Goal: Transaction & Acquisition: Purchase product/service

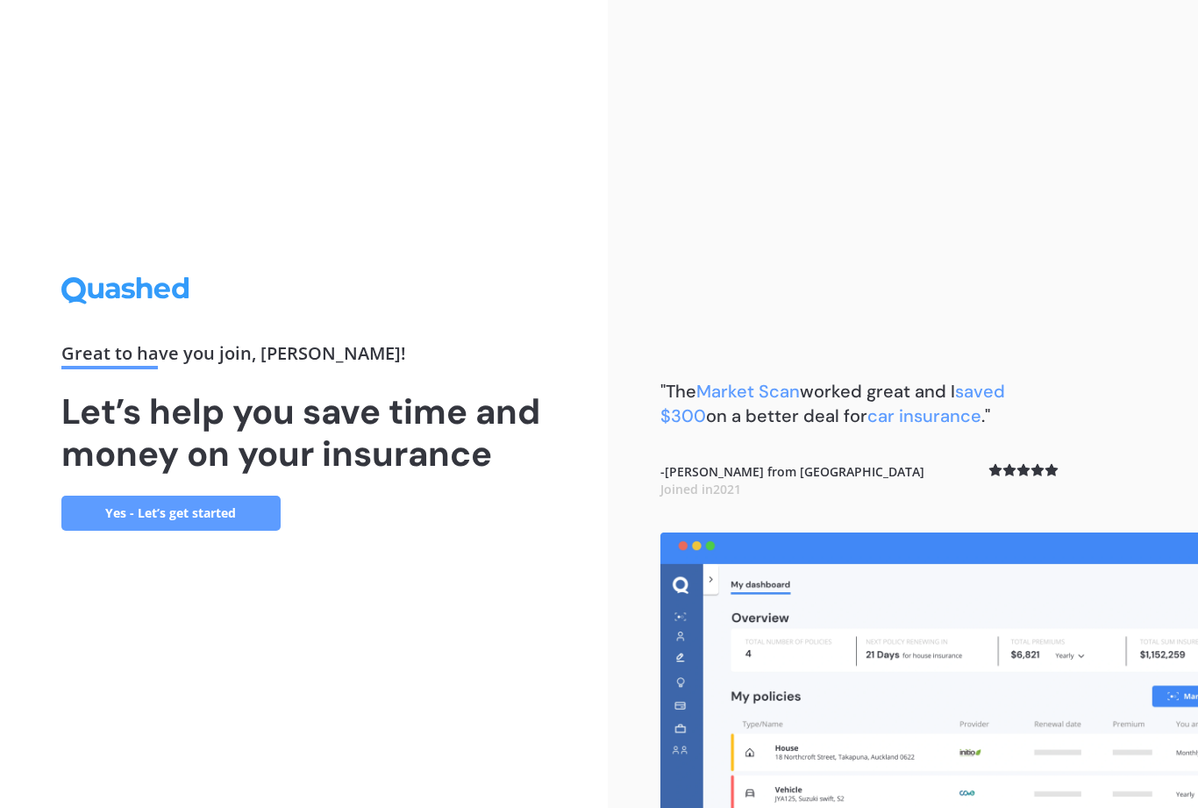
click at [110, 531] on link "Yes - Let’s get started" at bounding box center [170, 513] width 219 height 35
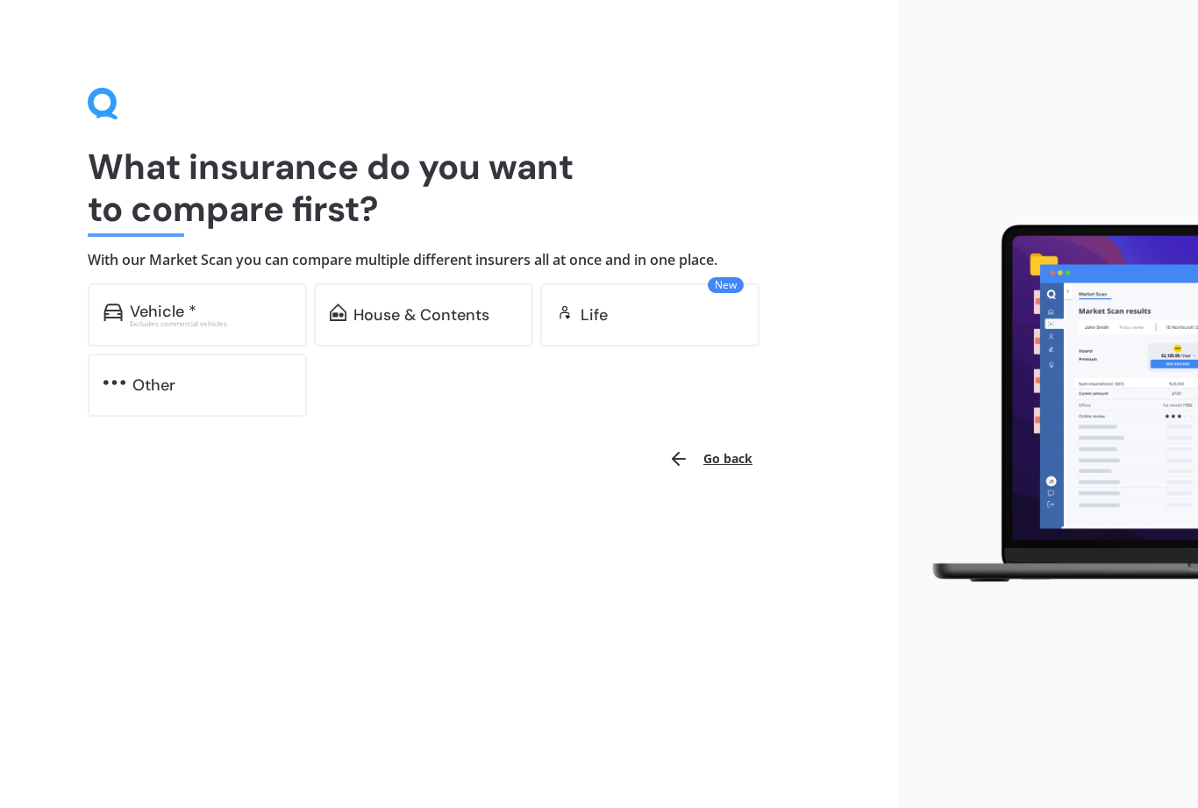
click at [126, 302] on div "Vehicle * Excludes commercial vehicles" at bounding box center [197, 314] width 219 height 63
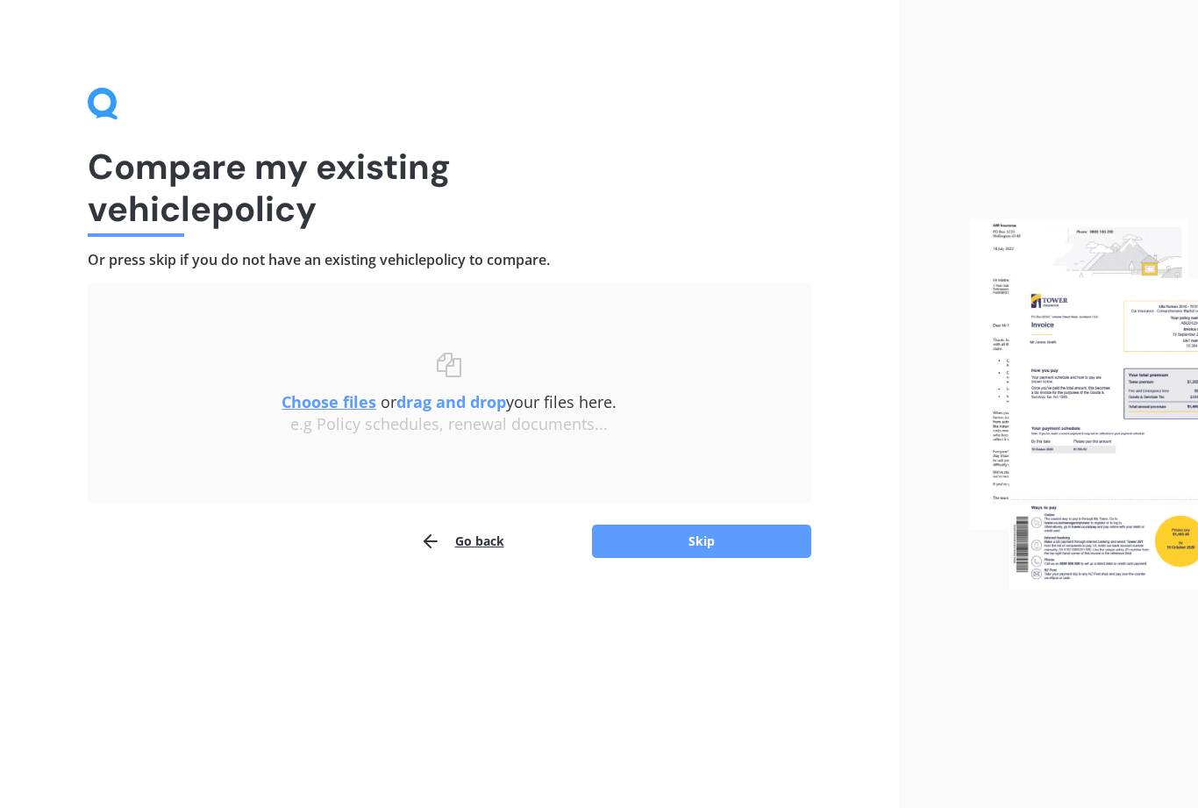
click at [656, 537] on button "Skip" at bounding box center [701, 541] width 219 height 33
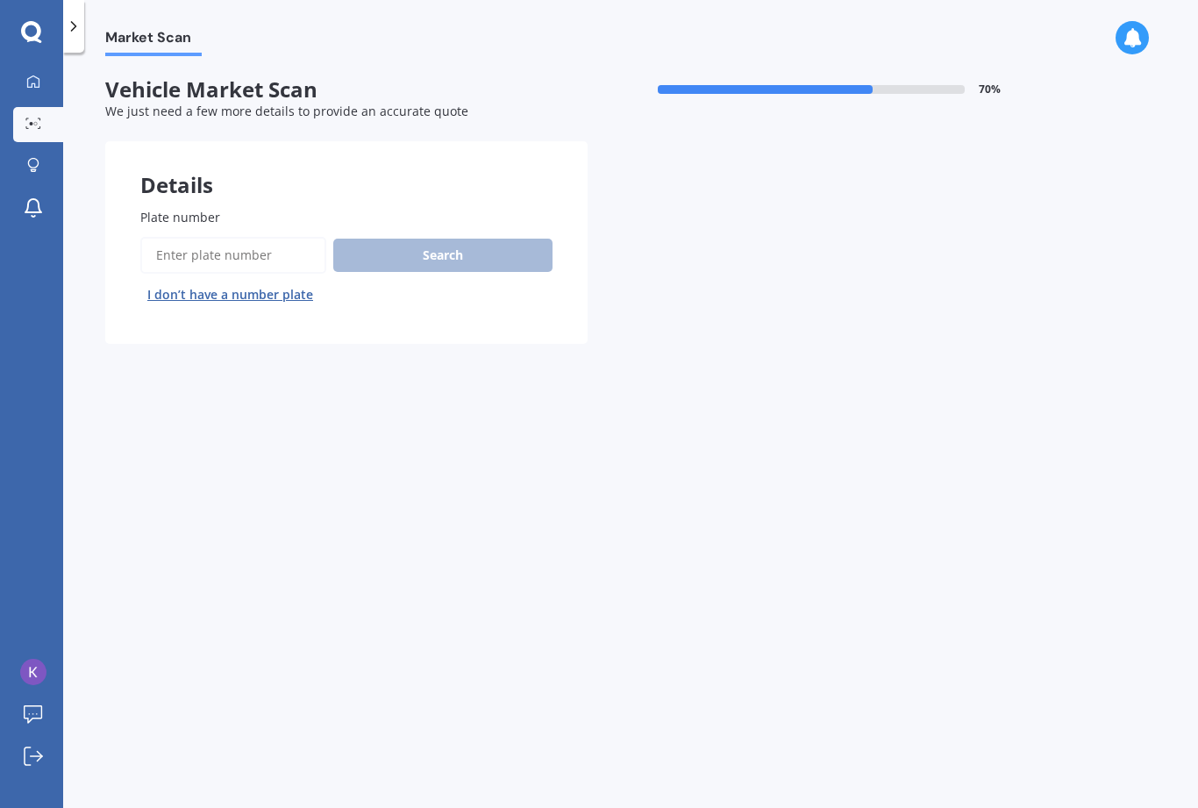
click at [183, 259] on input "Plate number" at bounding box center [233, 255] width 186 height 37
type input "rba122"
click at [405, 261] on button "Search" at bounding box center [442, 255] width 219 height 33
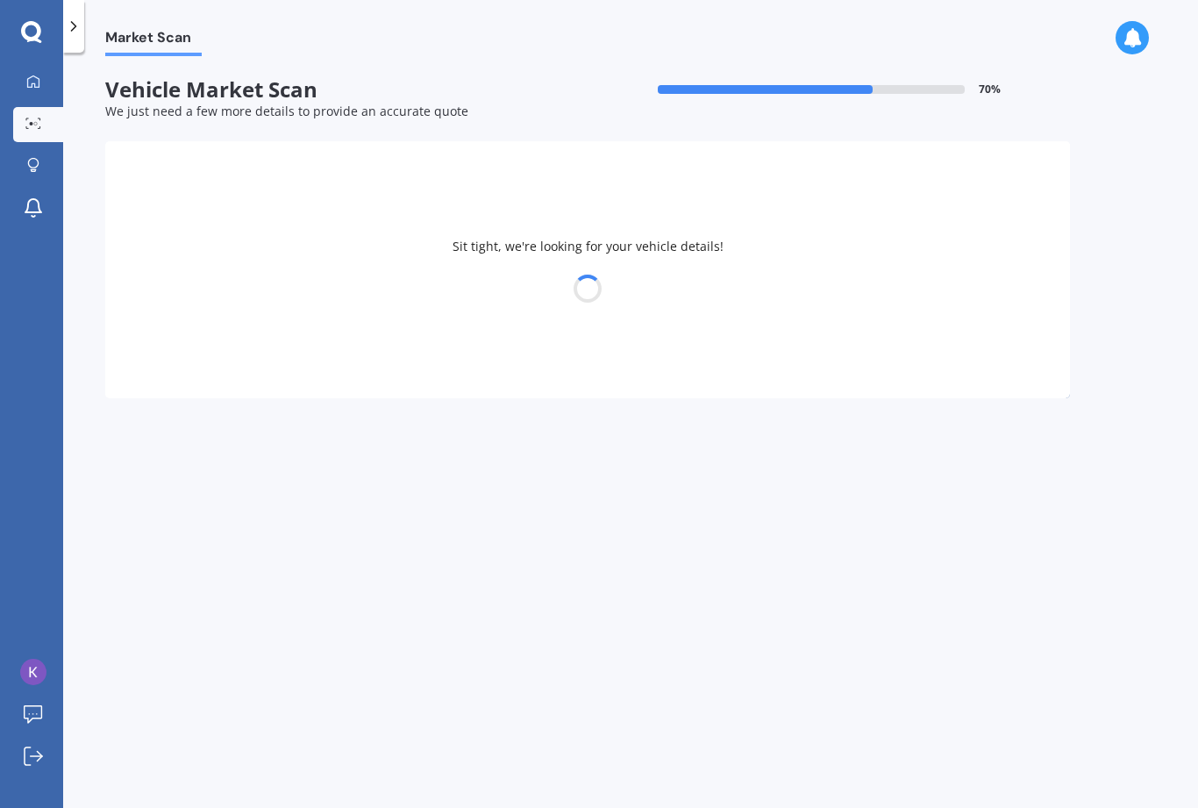
select select "KIA"
select select "PICANTO"
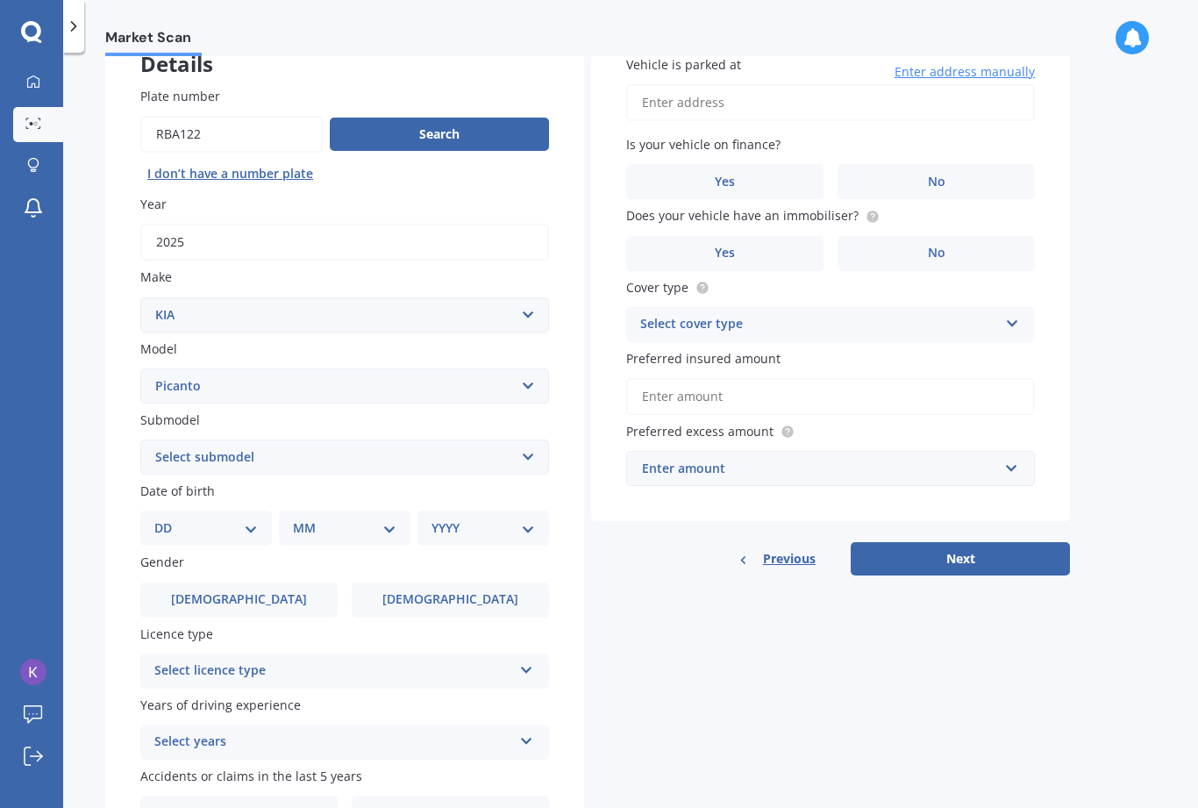
scroll to position [125, 0]
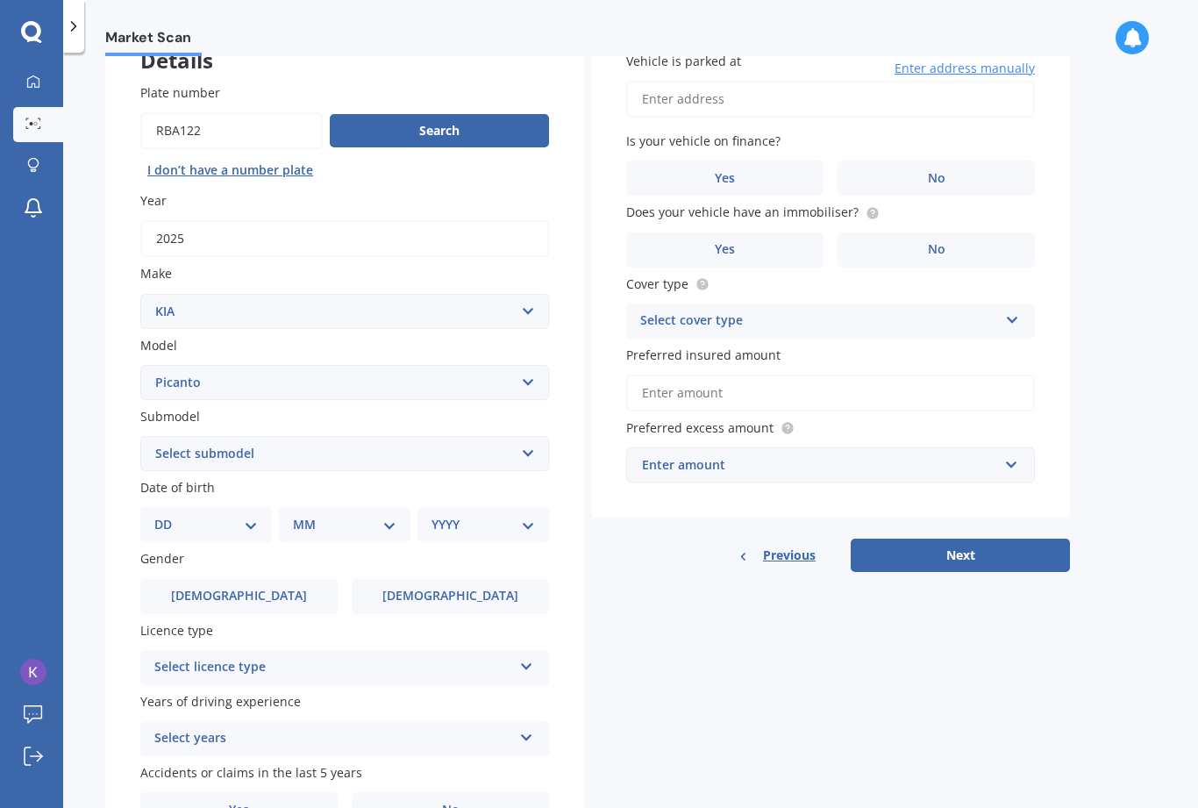
click at [156, 448] on select "Select submodel EX Auto GT Line LX Auto LX ISG LX manual X Line" at bounding box center [344, 453] width 409 height 35
select select "GT LINE"
click at [166, 518] on select "DD 01 02 03 04 05 06 07 08 09 10 11 12 13 14 15 16 17 18 19 20 21 22 23 24 25 2…" at bounding box center [206, 524] width 104 height 19
select select "27"
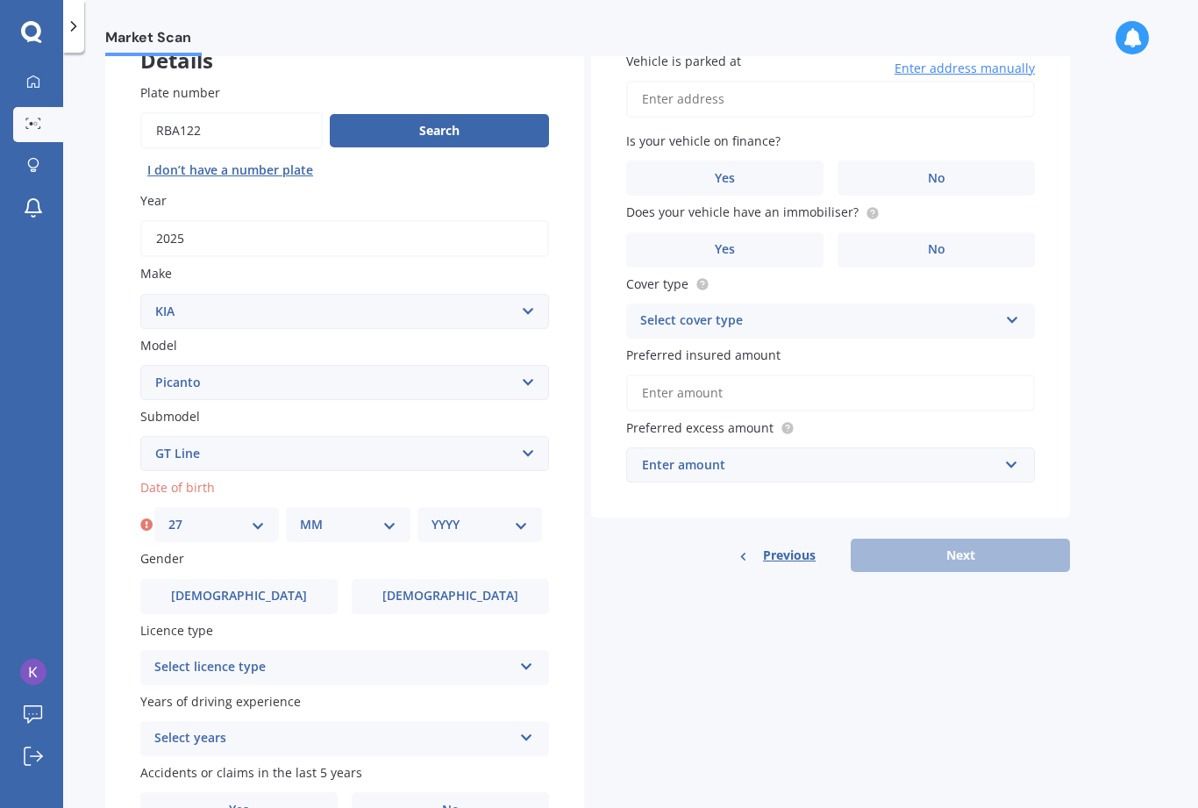
click at [335, 518] on select "MM 01 02 03 04 05 06 07 08 09 10 11 12" at bounding box center [348, 524] width 96 height 19
select select "07"
click at [469, 515] on select "YYYY 2025 2024 2023 2022 2021 2020 2019 2018 2017 2016 2015 2014 2013 2012 2011…" at bounding box center [480, 524] width 96 height 19
select select "2000"
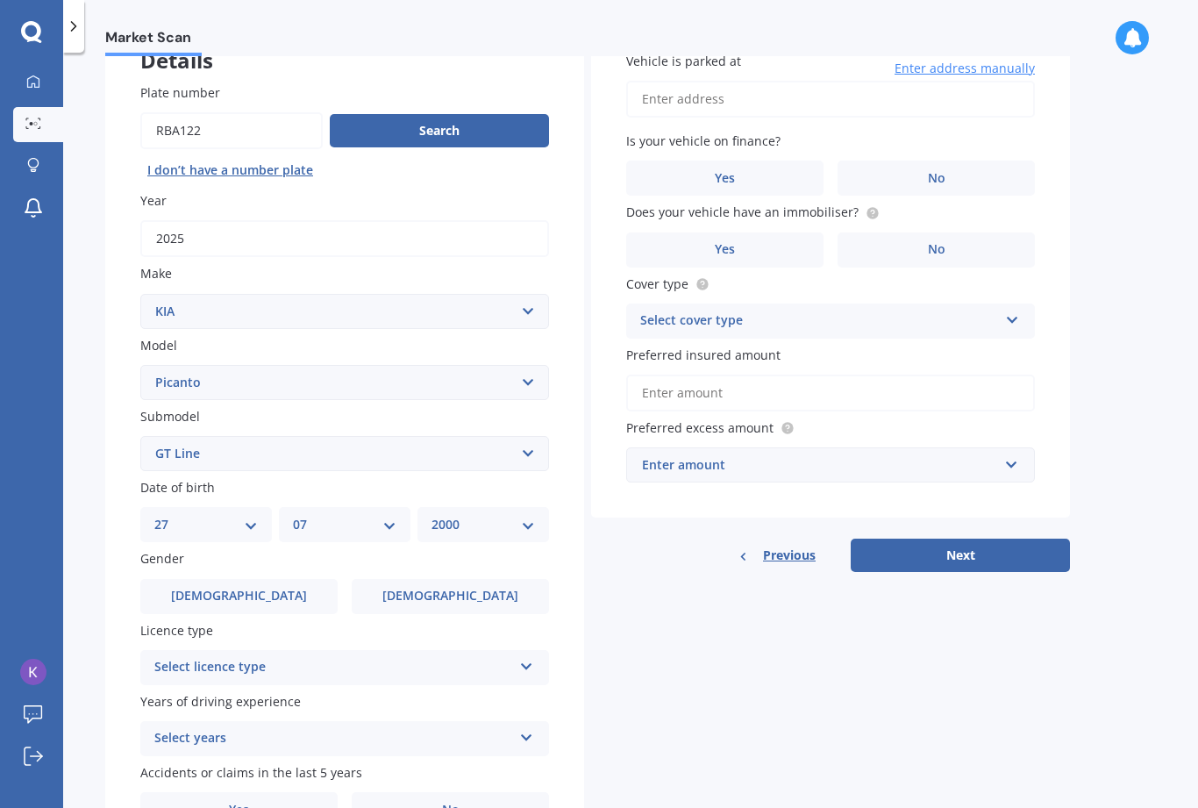
click at [422, 579] on label "[DEMOGRAPHIC_DATA]" at bounding box center [450, 596] width 197 height 35
click at [0, 0] on input "[DEMOGRAPHIC_DATA]" at bounding box center [0, 0] width 0 height 0
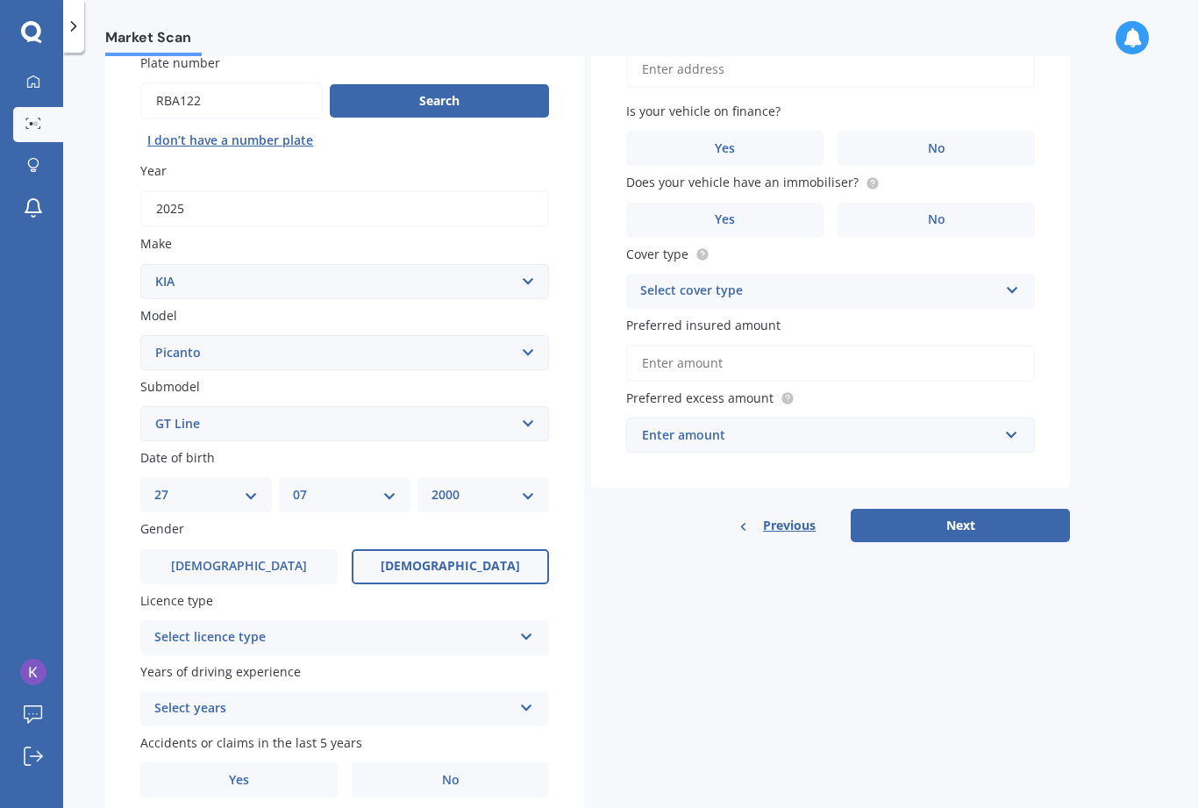
scroll to position [154, 0]
click at [177, 628] on div "Select licence type" at bounding box center [333, 638] width 358 height 21
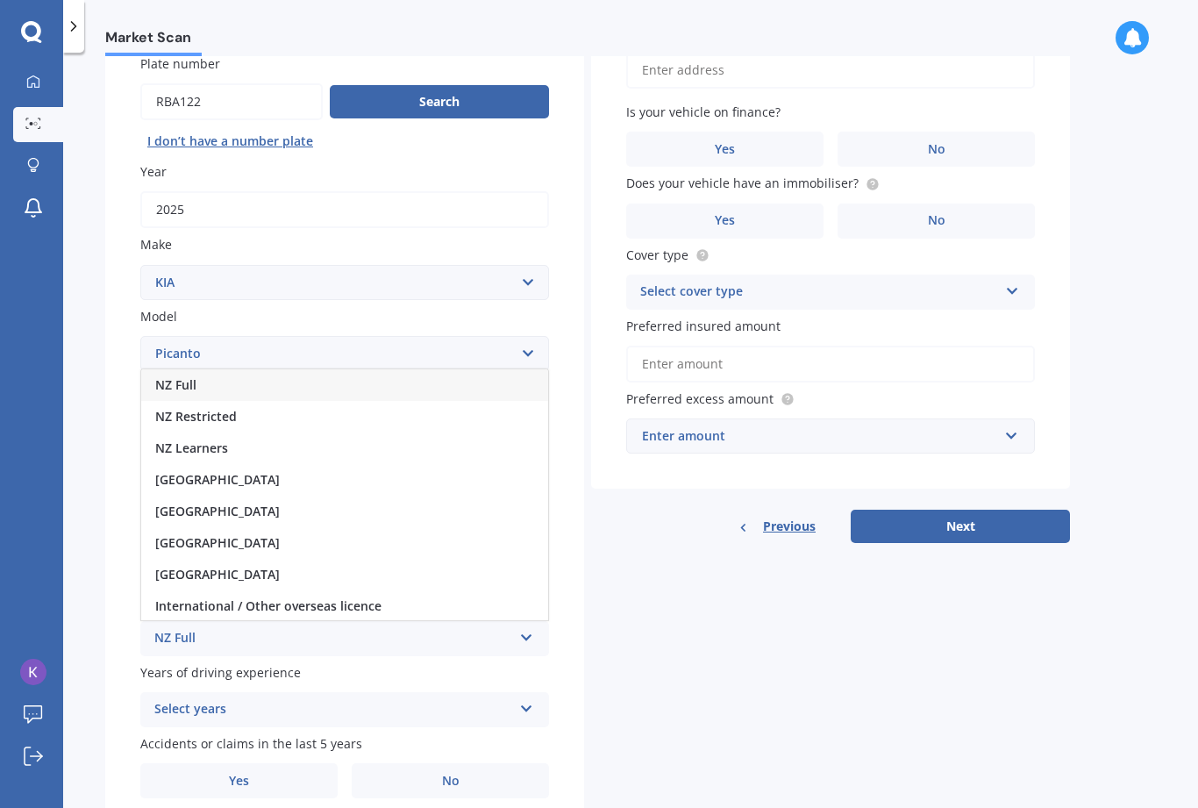
click at [156, 376] on span "NZ Full" at bounding box center [175, 384] width 41 height 17
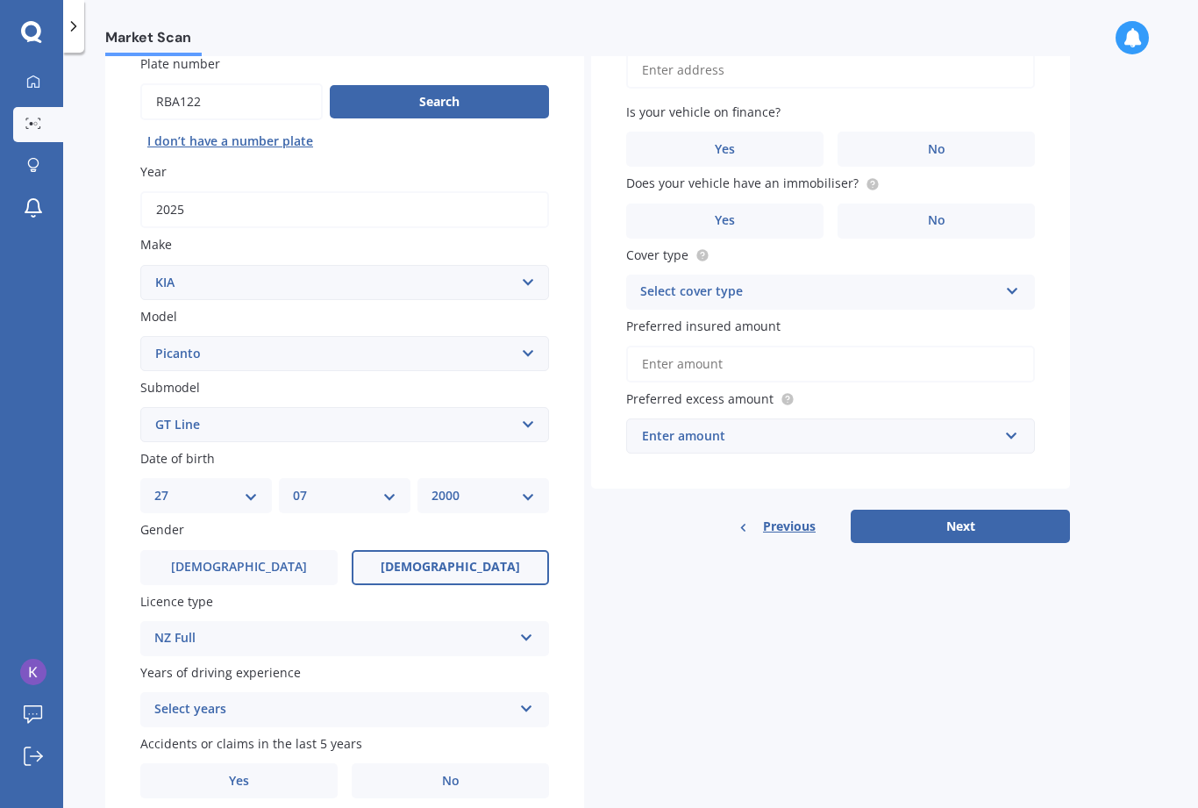
click at [175, 699] on div "Select years" at bounding box center [333, 709] width 358 height 21
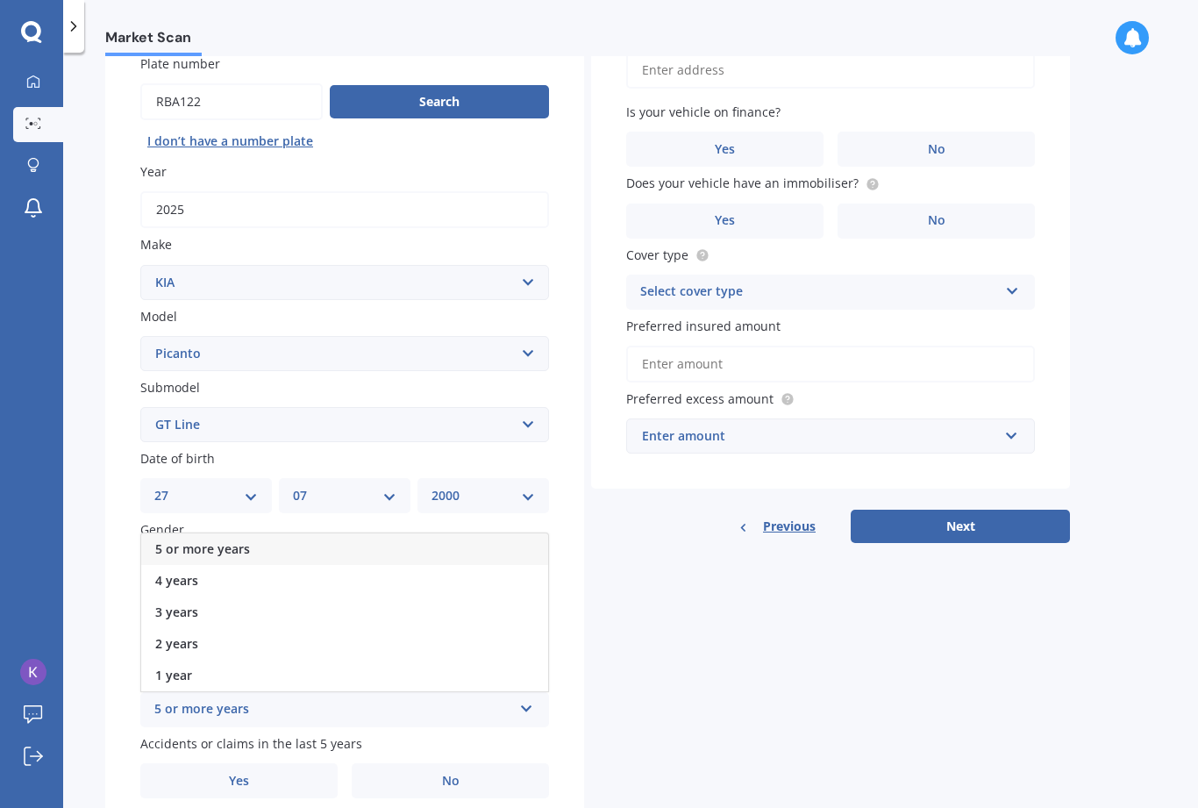
click at [168, 540] on span "5 or more years" at bounding box center [202, 548] width 95 height 17
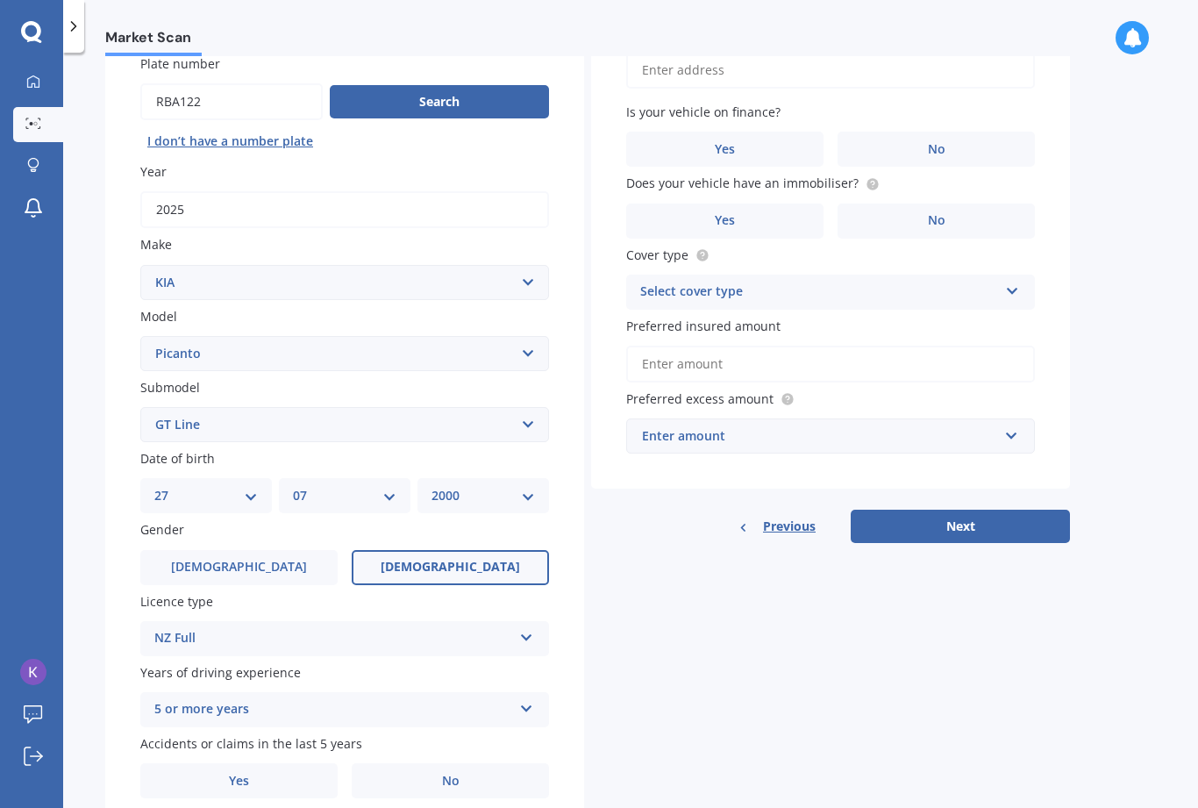
click at [404, 768] on label "No" at bounding box center [450, 780] width 197 height 35
click at [0, 0] on input "No" at bounding box center [0, 0] width 0 height 0
click at [757, 145] on label "Yes" at bounding box center [724, 149] width 197 height 35
click at [0, 0] on input "Yes" at bounding box center [0, 0] width 0 height 0
click at [763, 217] on label "Yes" at bounding box center [724, 221] width 197 height 35
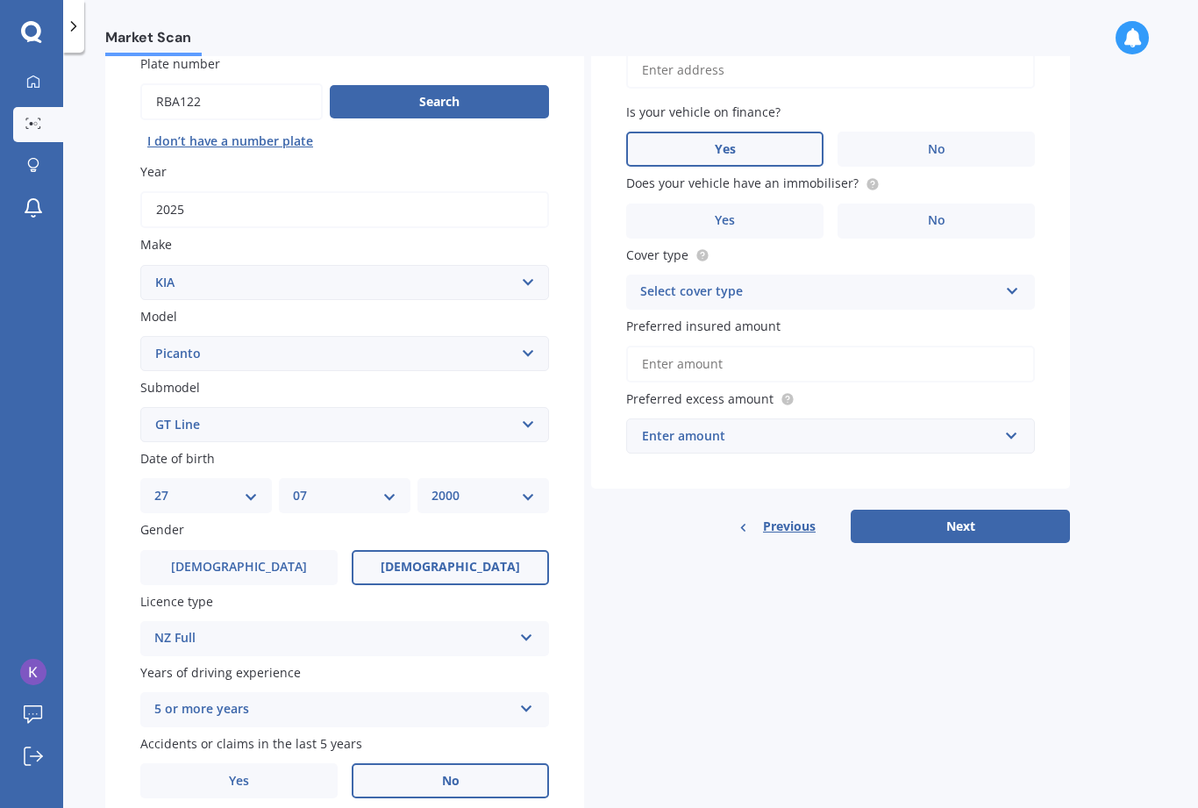
click at [0, 0] on input "Yes" at bounding box center [0, 0] width 0 height 0
click at [992, 296] on div "Select cover type Comprehensive Third Party, Fire & Theft Third Party" at bounding box center [830, 292] width 409 height 35
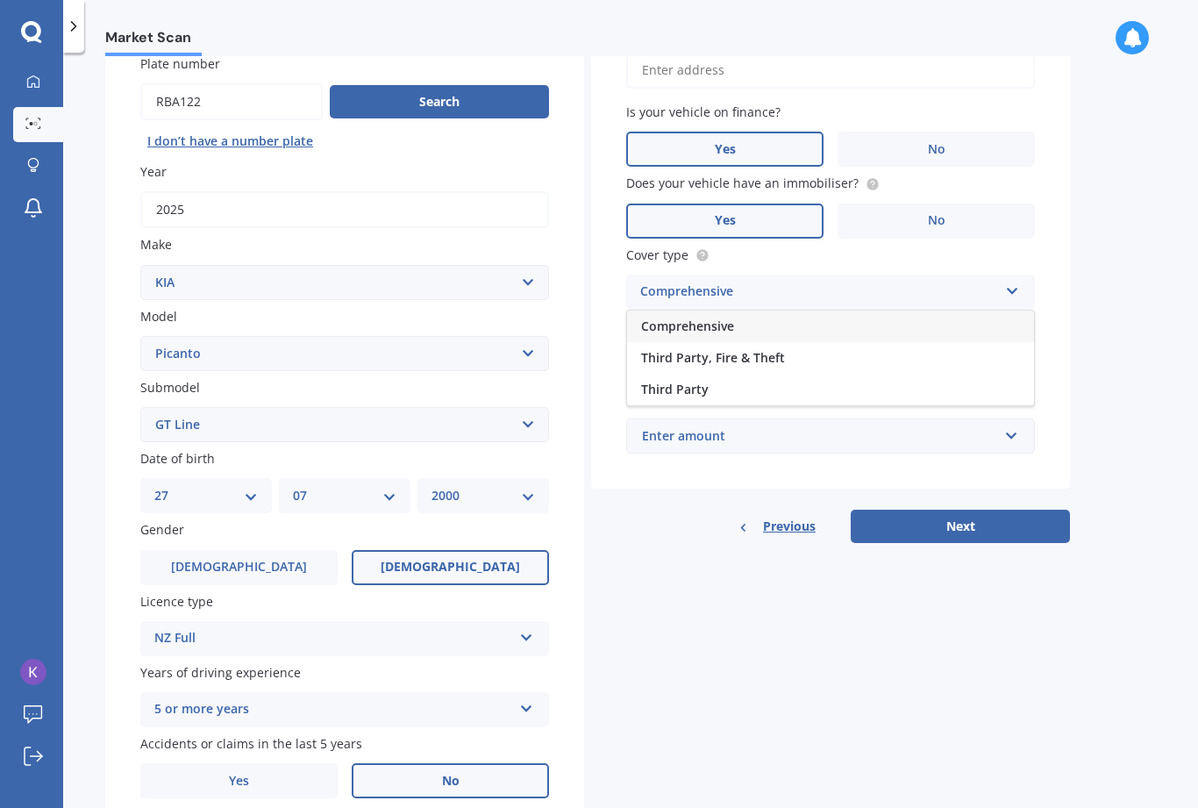
click at [860, 316] on div "Comprehensive" at bounding box center [830, 327] width 407 height 32
click at [934, 282] on div "Comprehensive" at bounding box center [819, 292] width 358 height 21
click at [905, 316] on div "Comprehensive" at bounding box center [830, 327] width 407 height 32
click at [911, 364] on input "Preferred insured amount" at bounding box center [830, 364] width 409 height 37
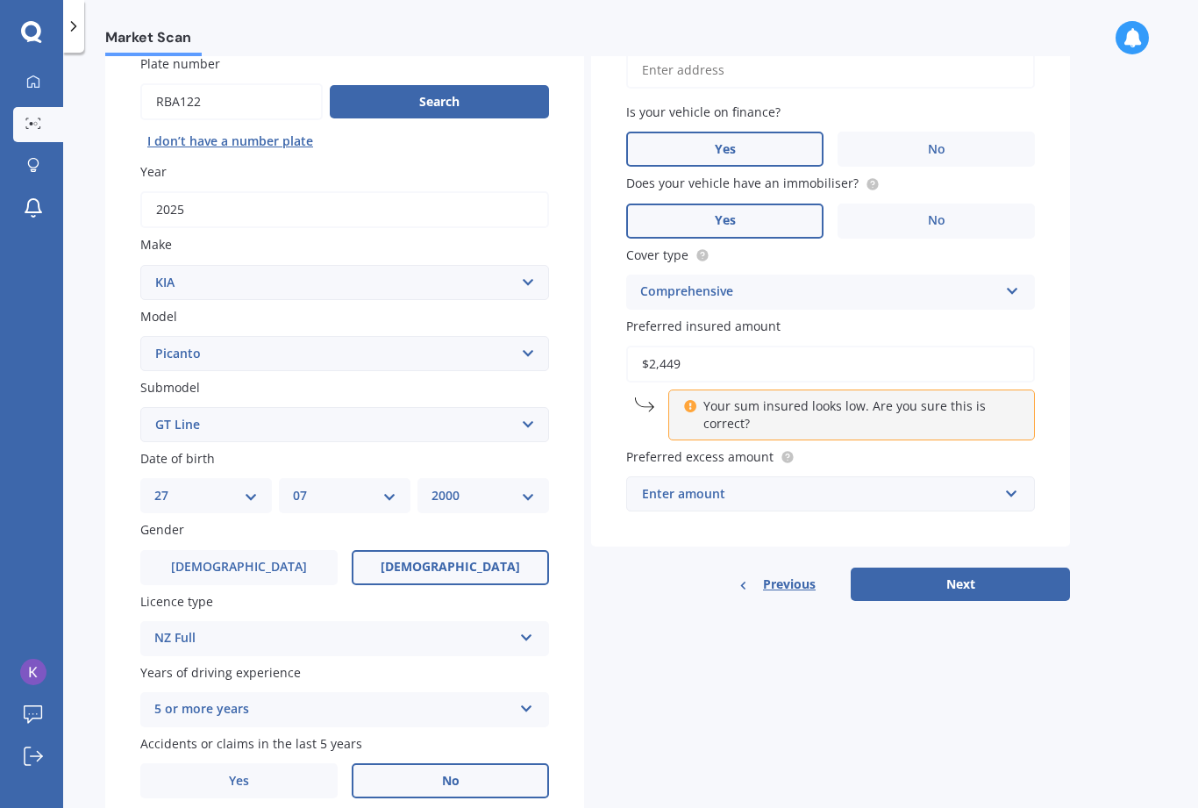
type input "$24,490"
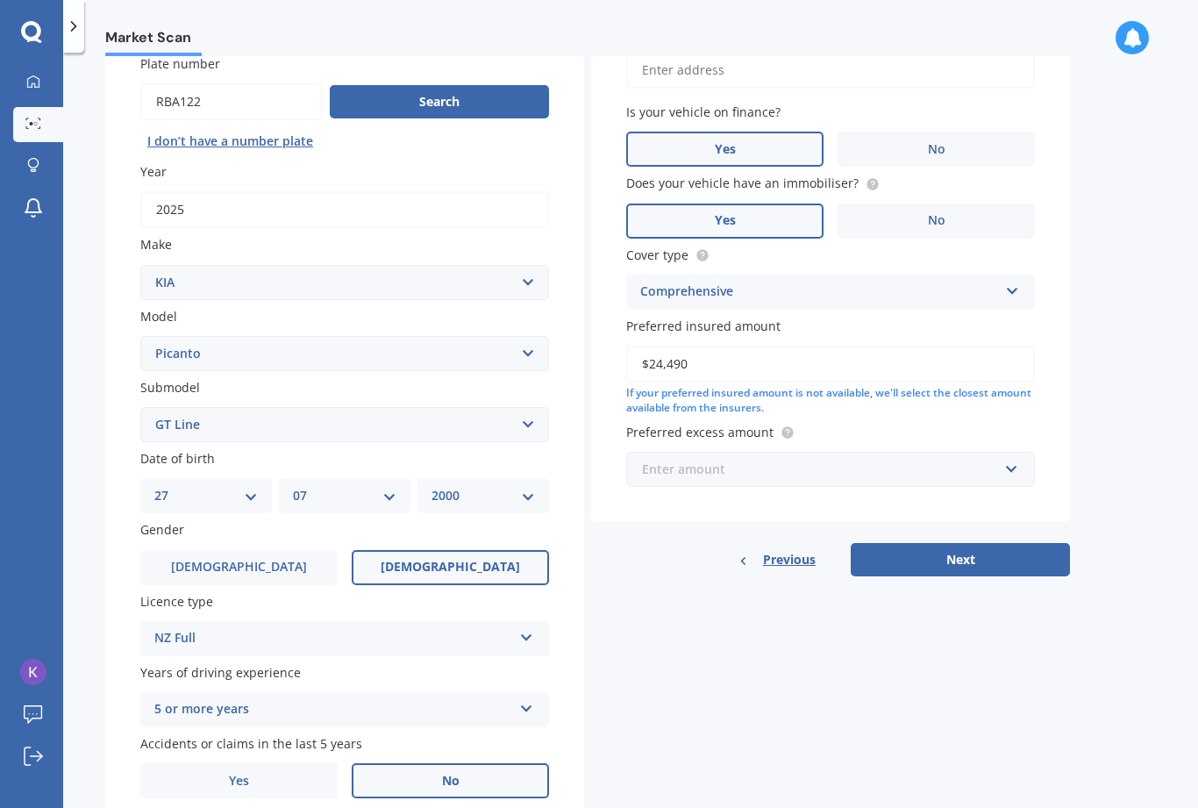
click at [1007, 465] on input "text" at bounding box center [824, 469] width 393 height 33
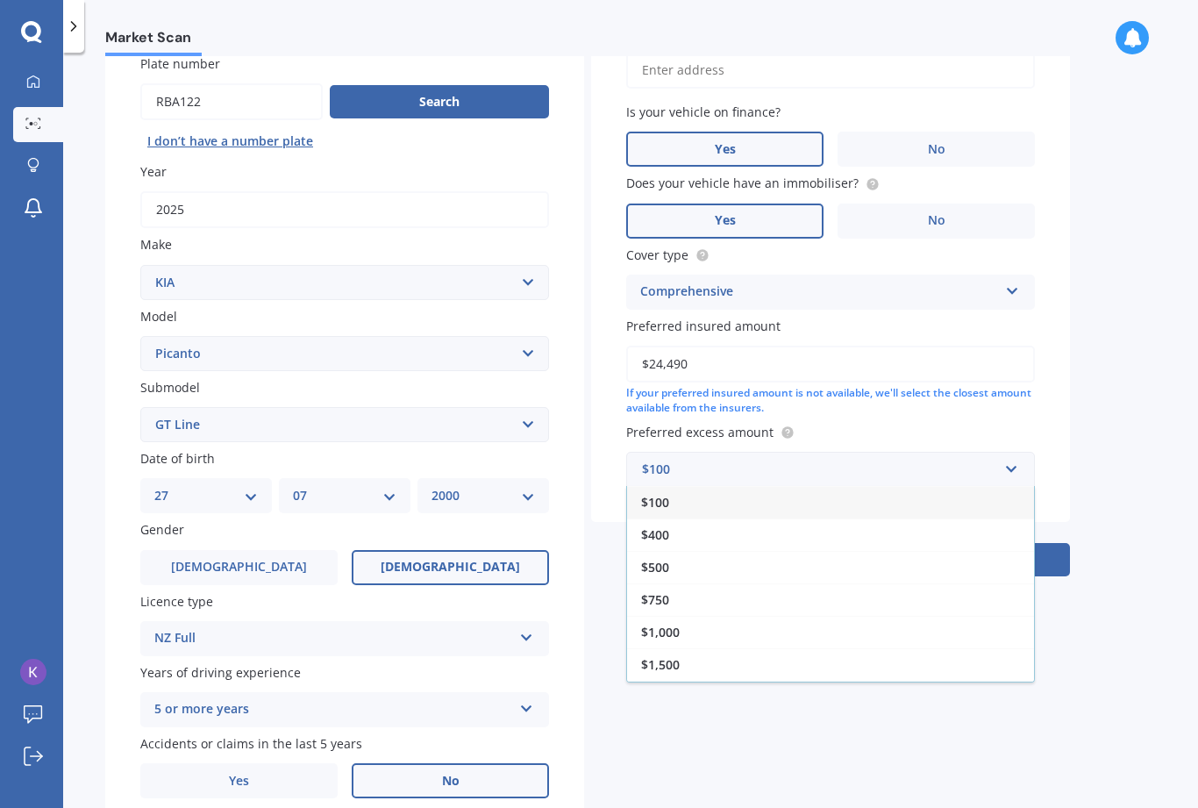
click at [890, 589] on div "$750" at bounding box center [830, 599] width 407 height 32
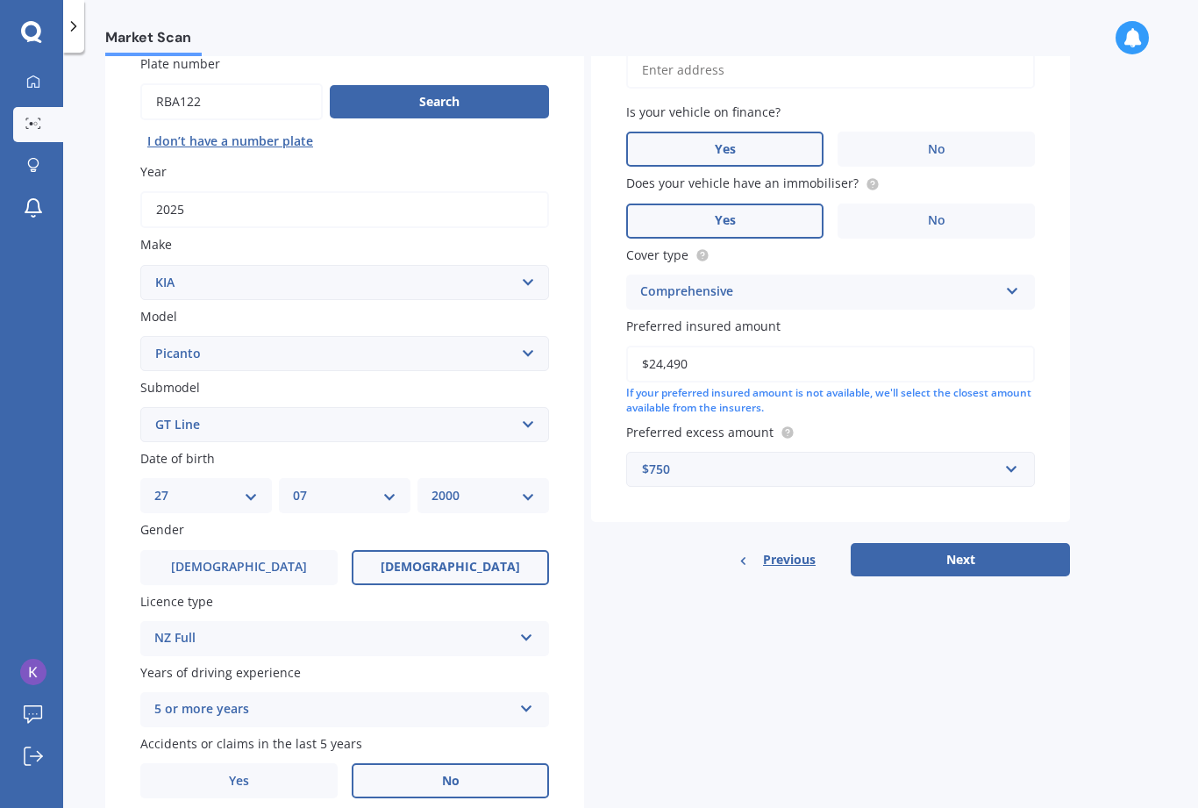
click at [988, 548] on button "Next" at bounding box center [960, 559] width 219 height 33
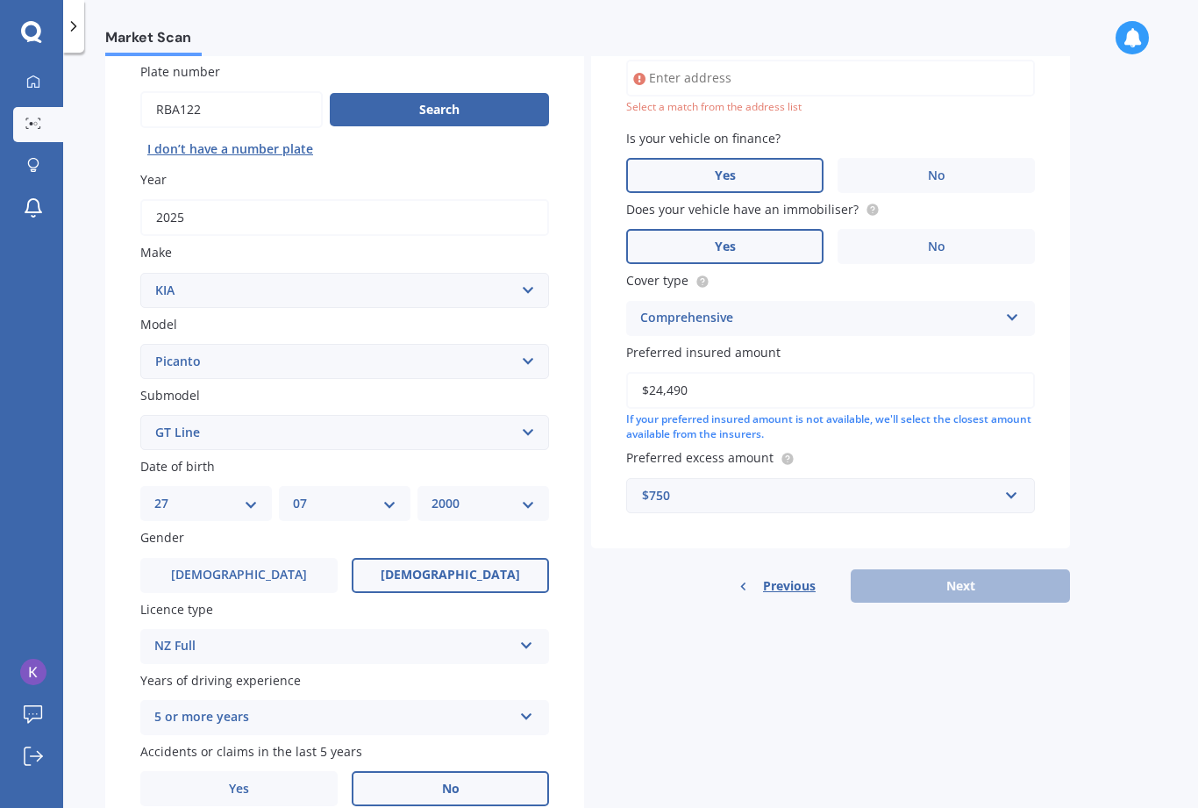
scroll to position [118, 0]
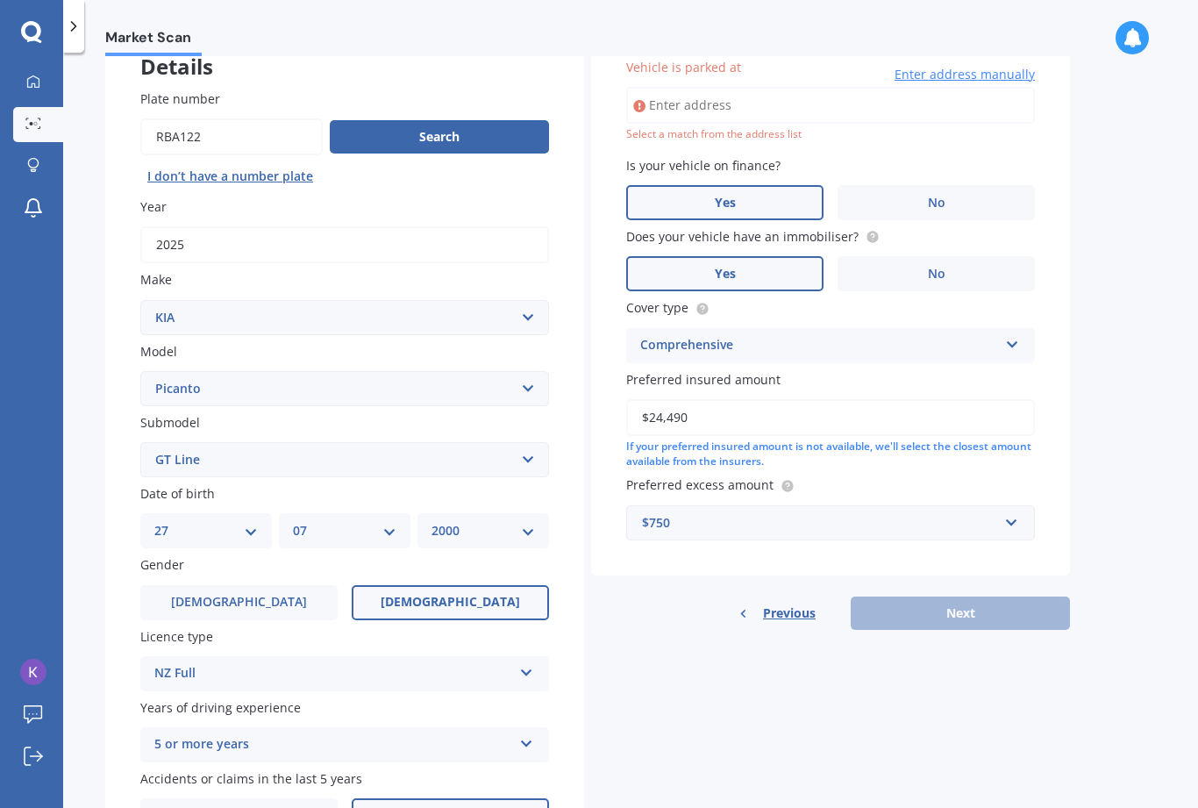
click at [817, 97] on input "Vehicle is parked at" at bounding box center [830, 105] width 409 height 37
type input "[STREET_ADDRESS]"
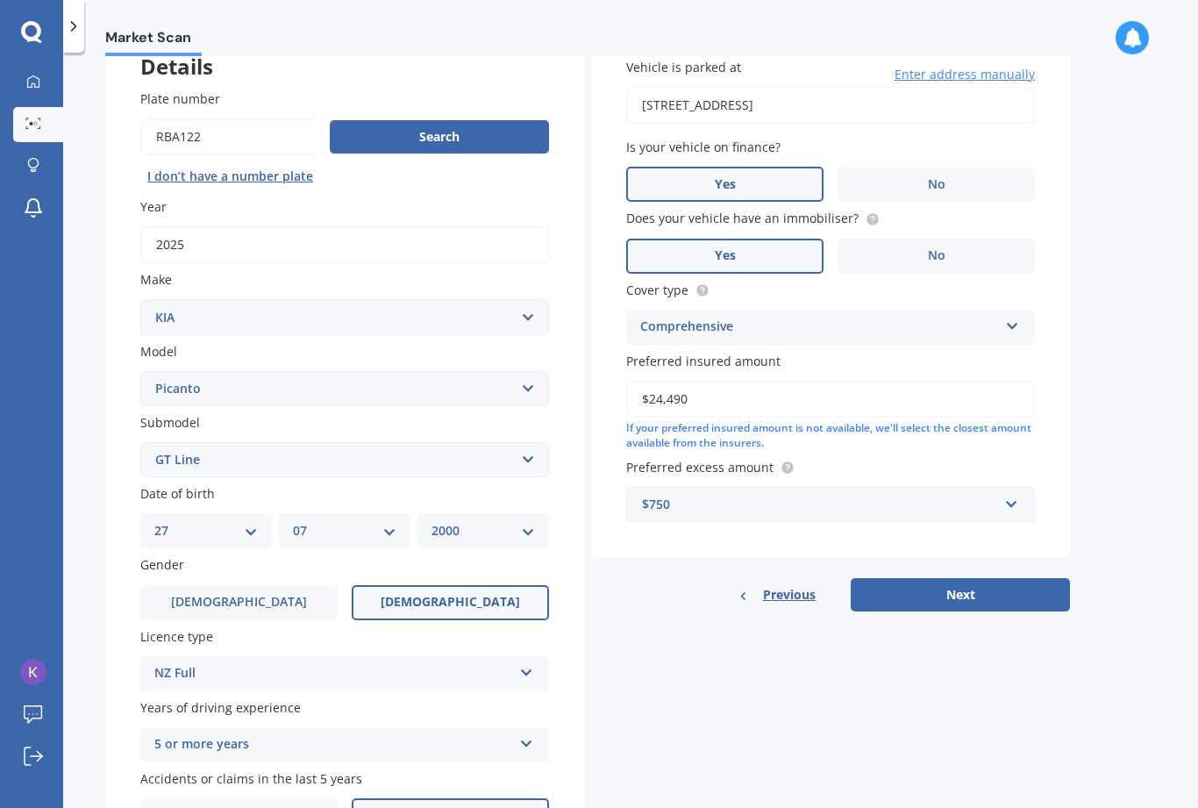
click at [1023, 578] on button "Next" at bounding box center [960, 594] width 219 height 33
select select "27"
select select "07"
select select "2000"
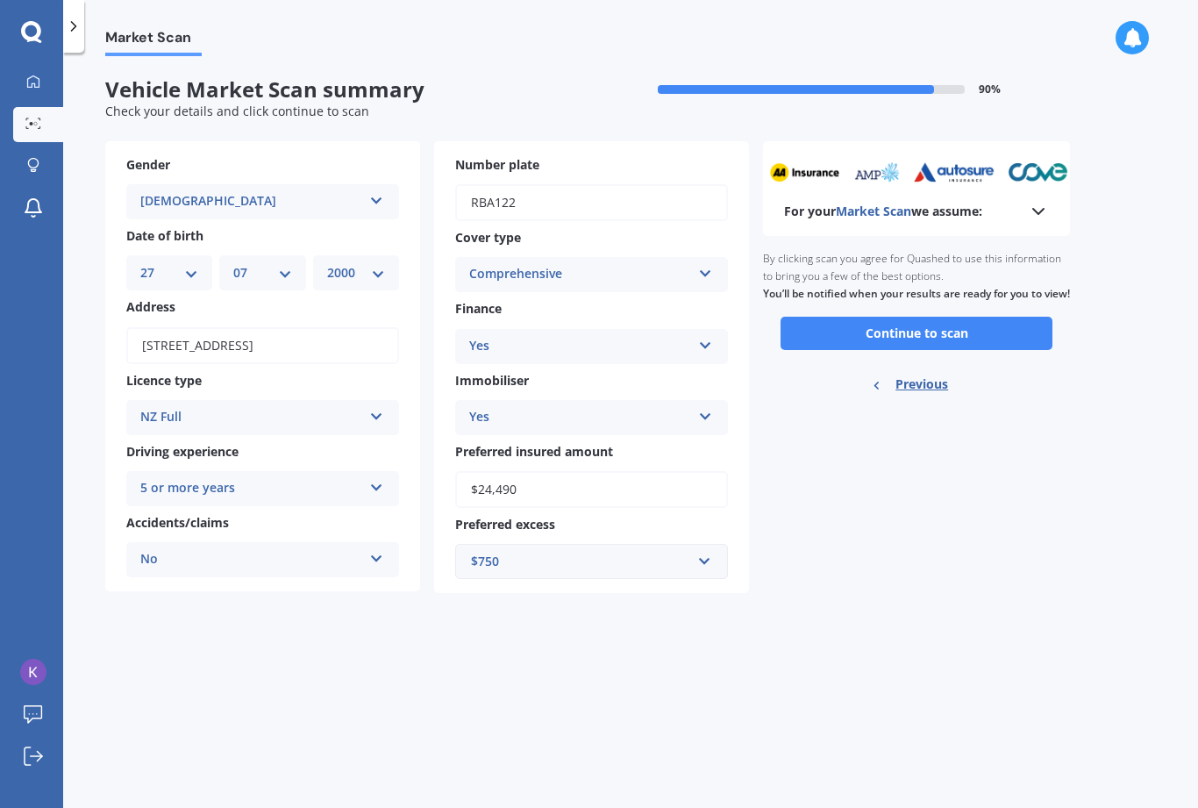
scroll to position [0, 0]
click at [1010, 345] on button "Continue to scan" at bounding box center [917, 333] width 272 height 33
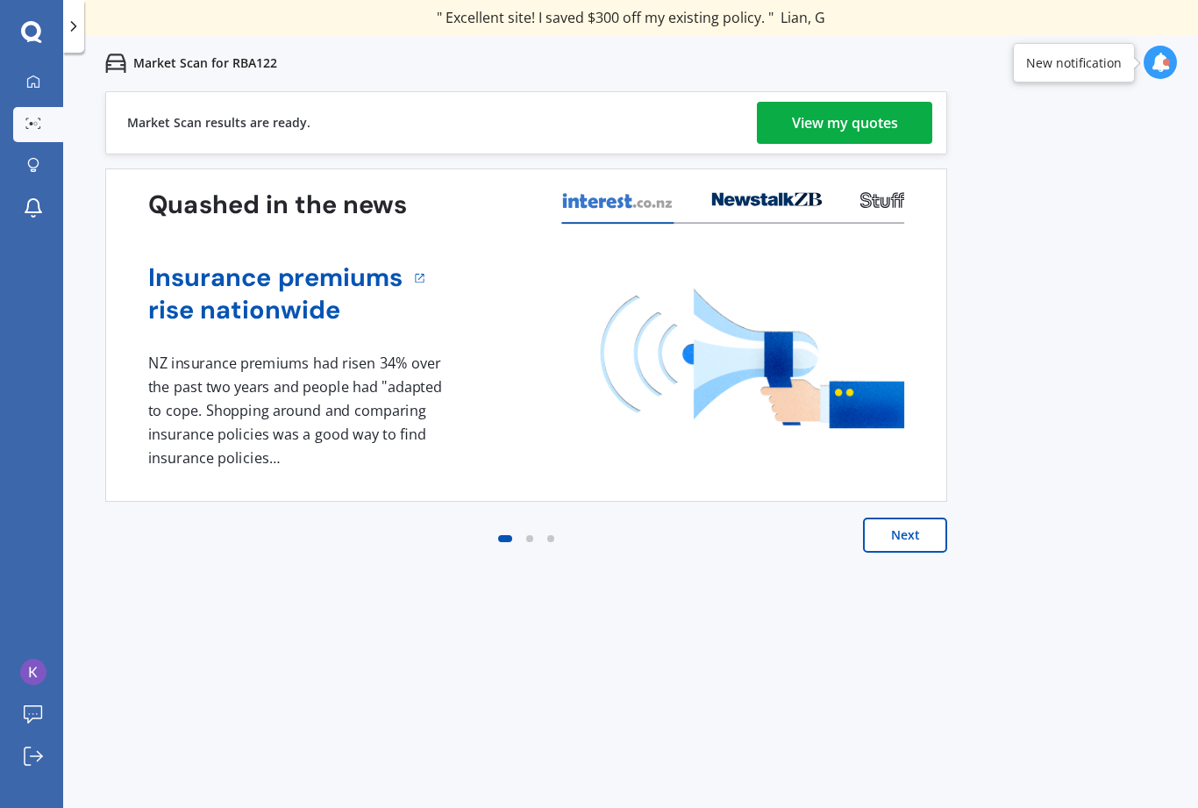
click at [869, 131] on div "View my quotes" at bounding box center [845, 123] width 106 height 42
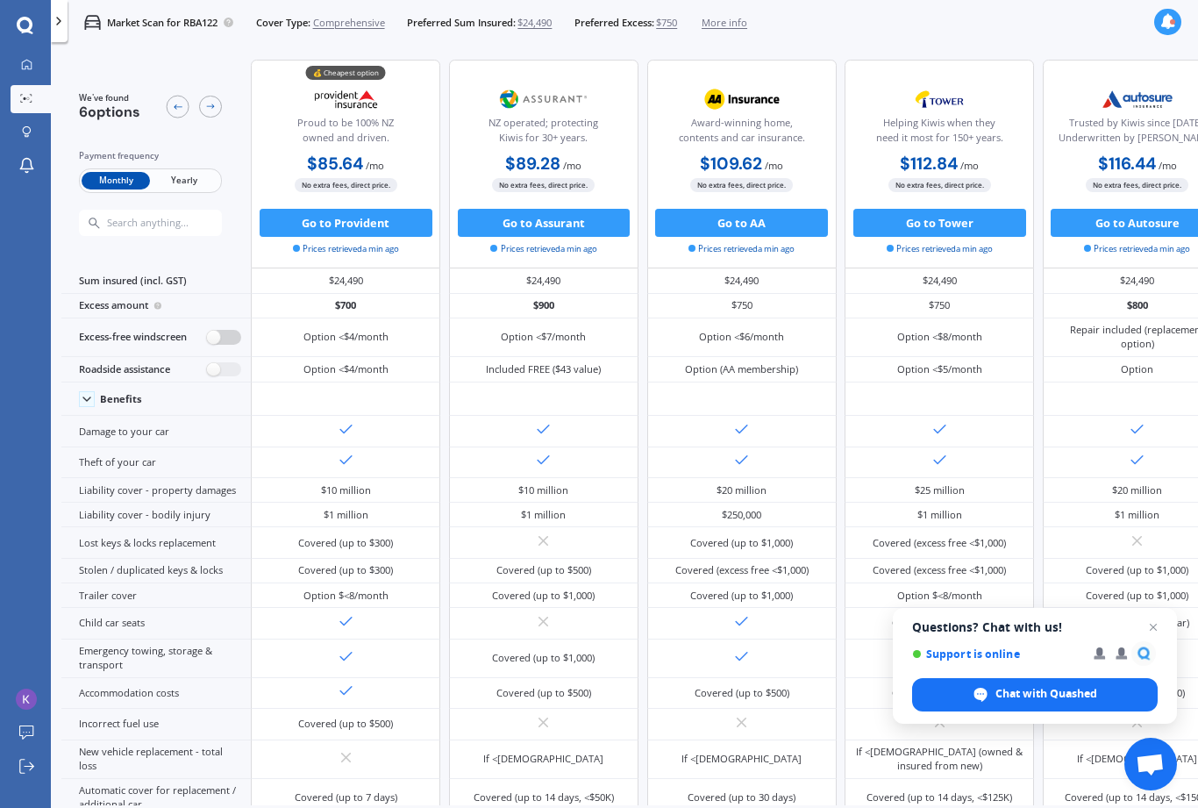
click at [222, 345] on label at bounding box center [224, 337] width 34 height 15
radio input "true"
